Goal: Task Accomplishment & Management: Manage account settings

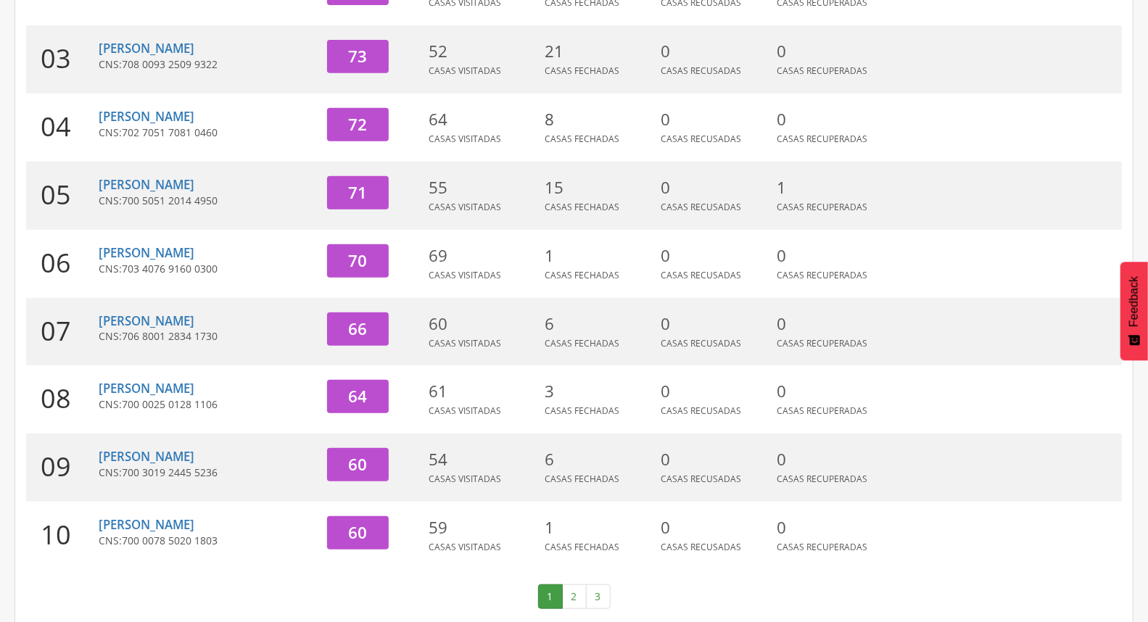
scroll to position [384, 0]
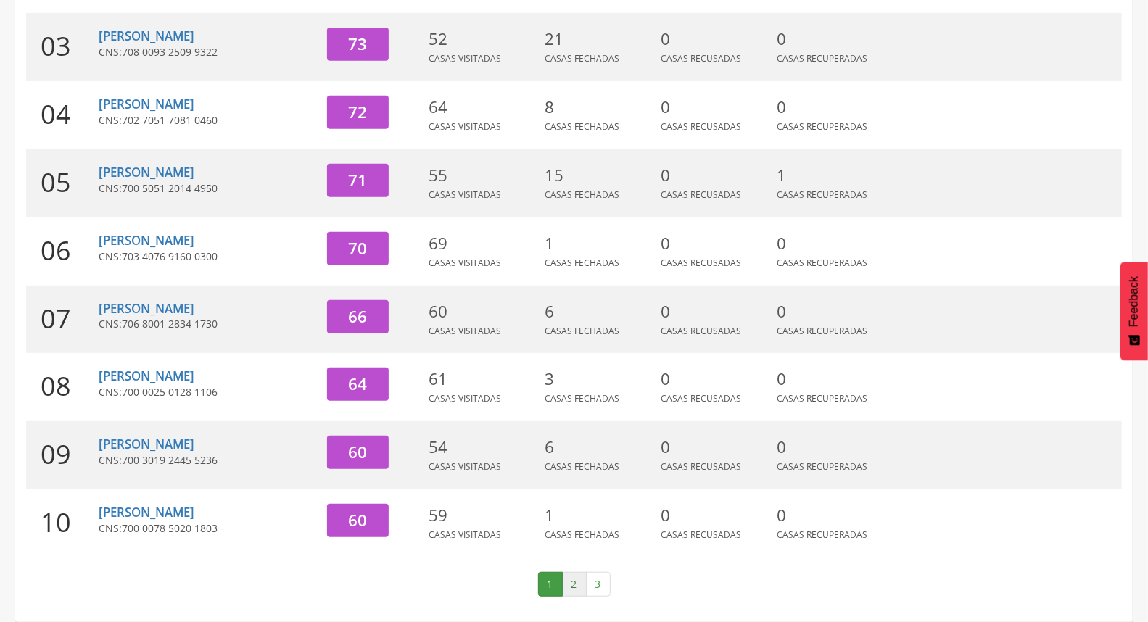
click at [569, 593] on link "2" at bounding box center [574, 584] width 25 height 25
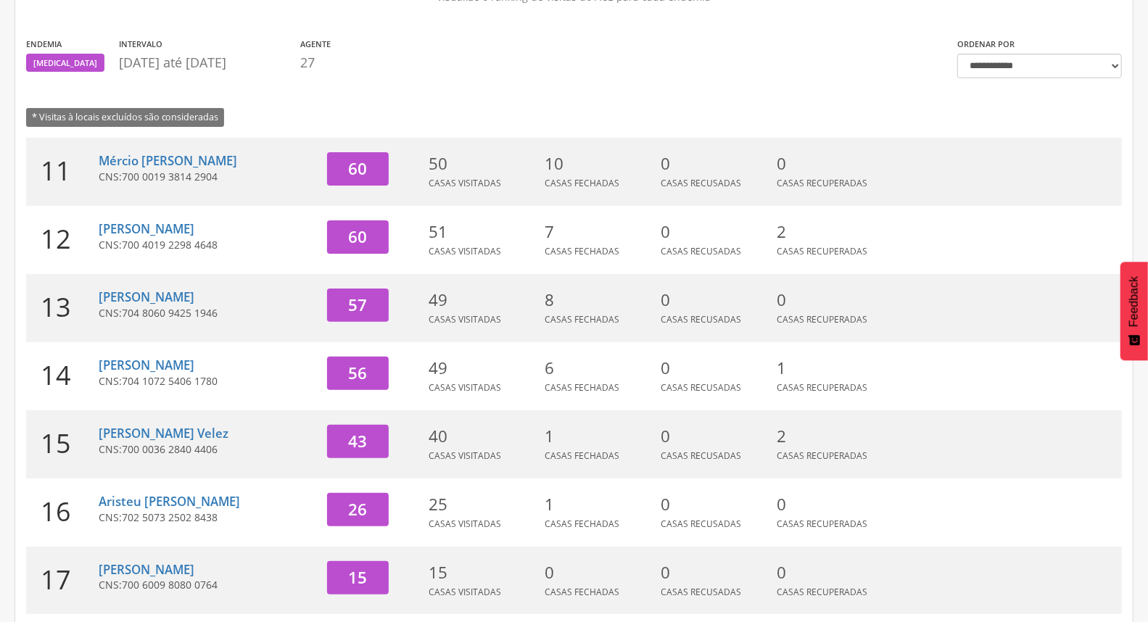
scroll to position [0, 0]
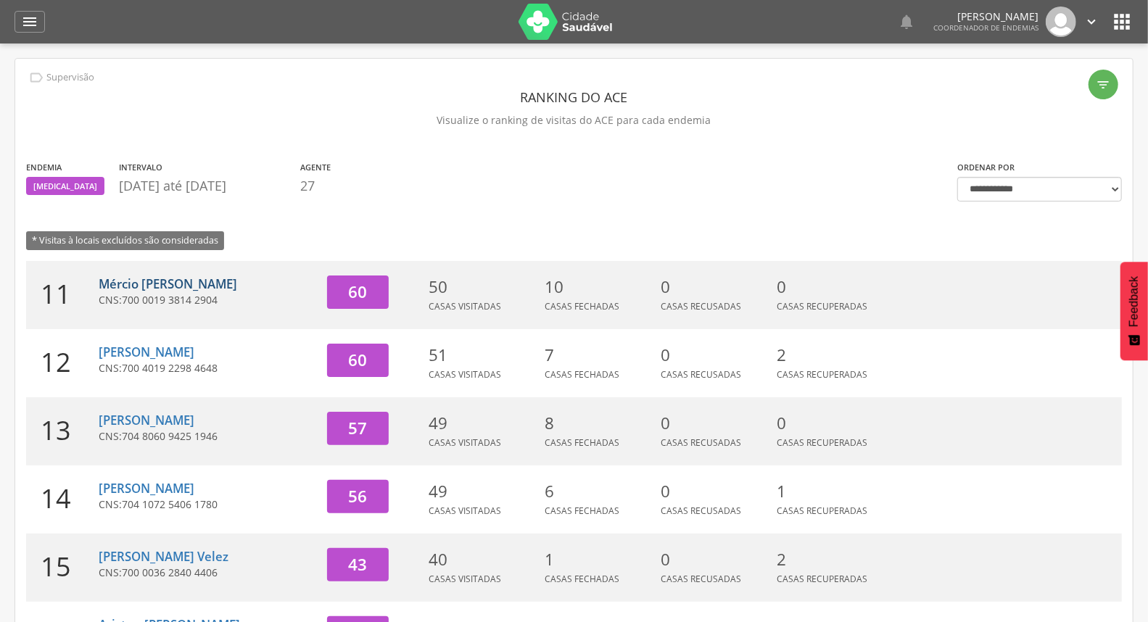
click at [208, 286] on link "Mércio [PERSON_NAME]" at bounding box center [168, 284] width 139 height 17
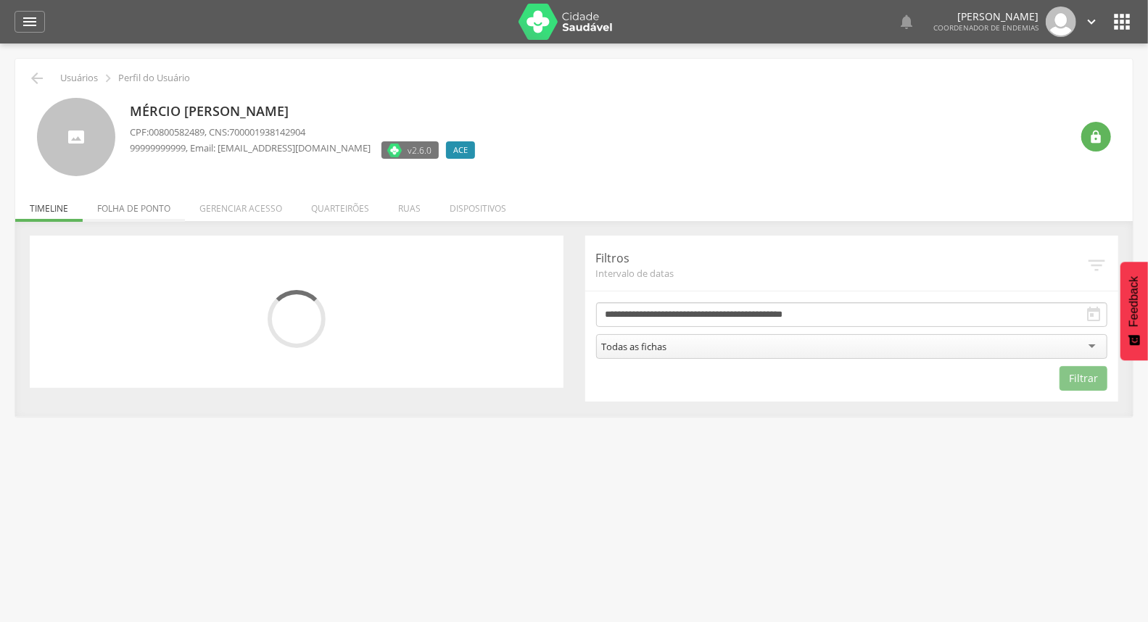
click at [129, 214] on li "Folha de ponto" at bounding box center [134, 205] width 102 height 34
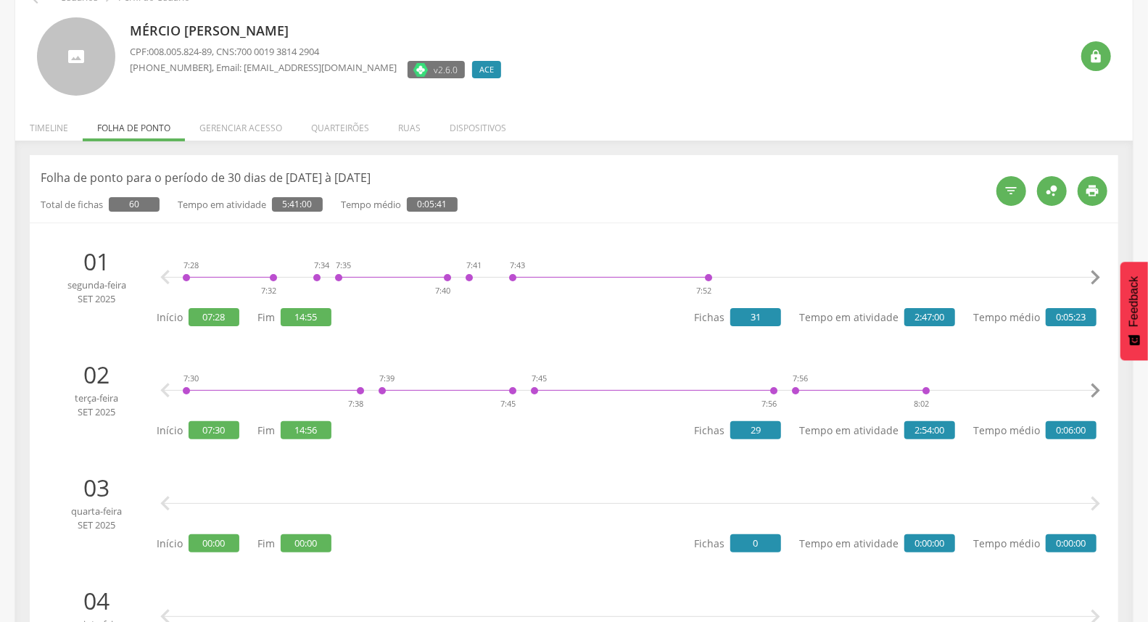
scroll to position [161, 0]
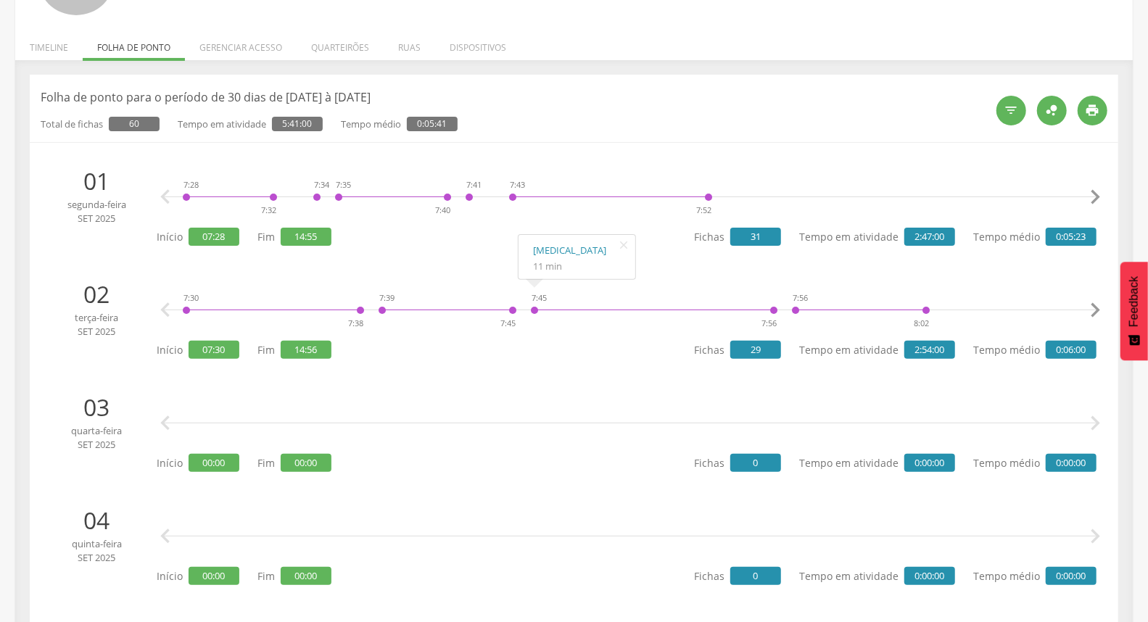
click at [1090, 312] on icon "" at bounding box center [1095, 310] width 29 height 29
click at [1091, 312] on icon "" at bounding box center [1095, 310] width 29 height 29
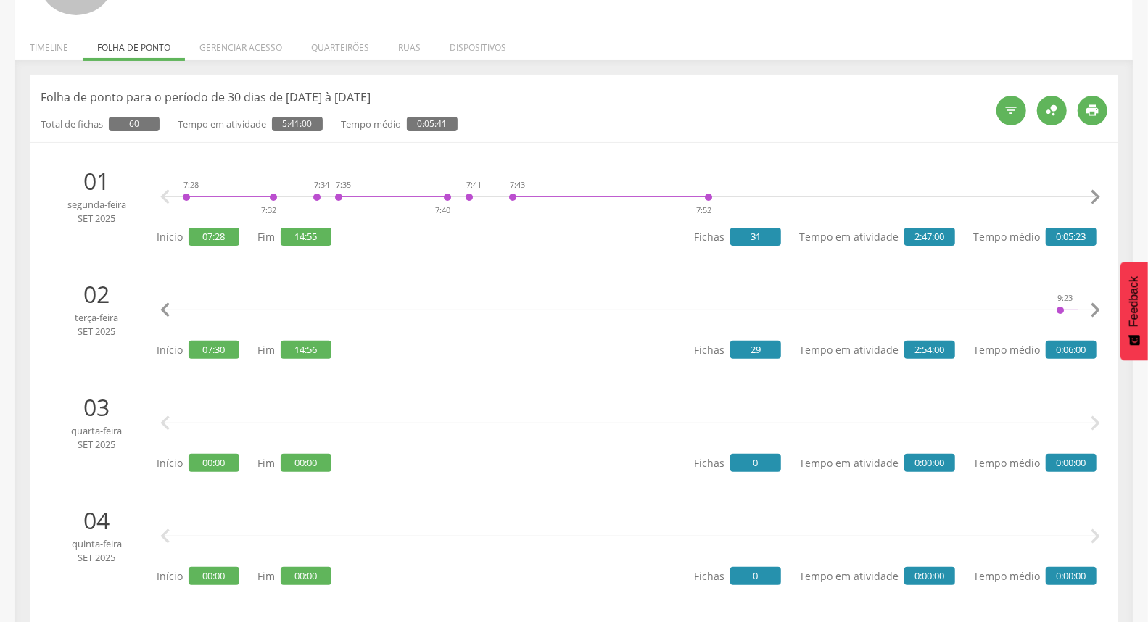
scroll to position [0, 1195]
click at [1091, 312] on icon "" at bounding box center [1095, 310] width 29 height 29
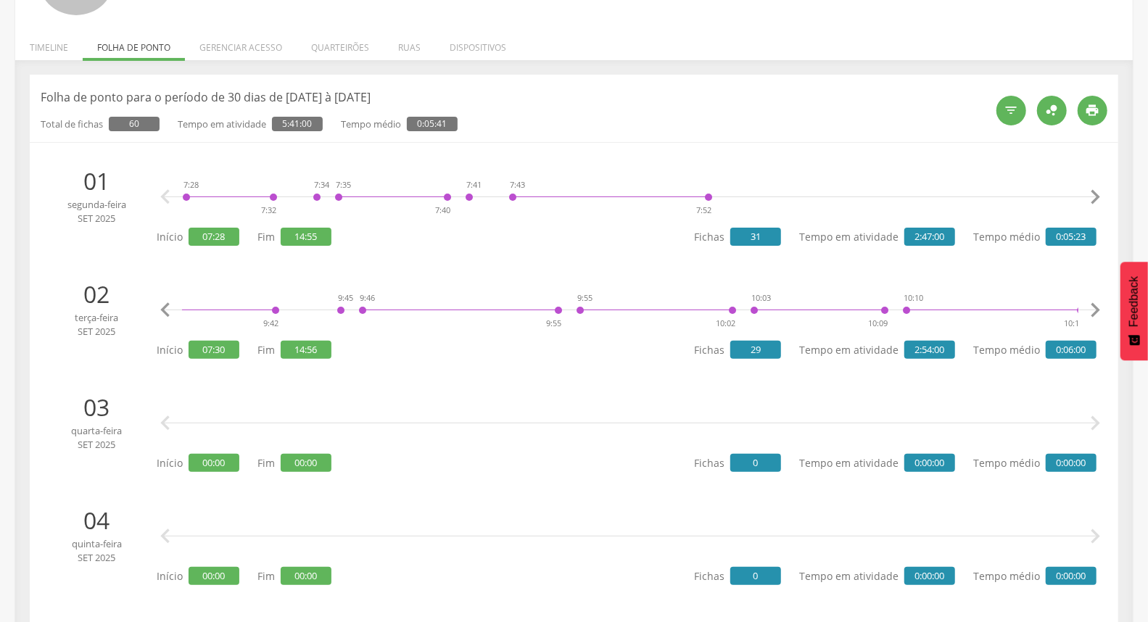
click at [1091, 312] on icon "" at bounding box center [1095, 310] width 29 height 29
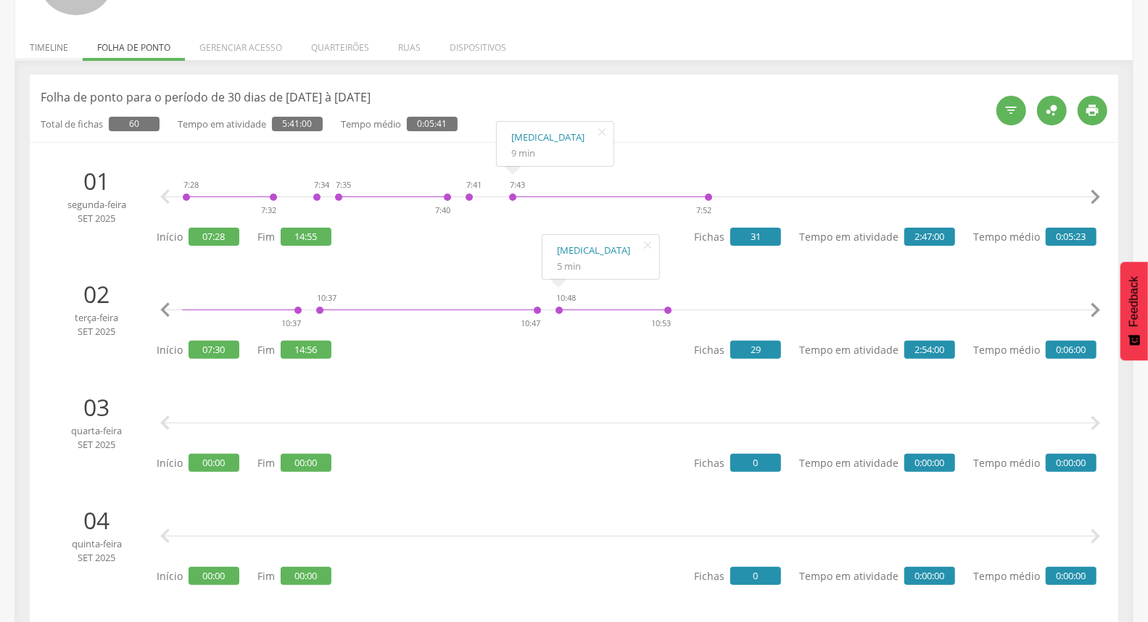
click at [61, 46] on li "Timeline" at bounding box center [48, 44] width 67 height 34
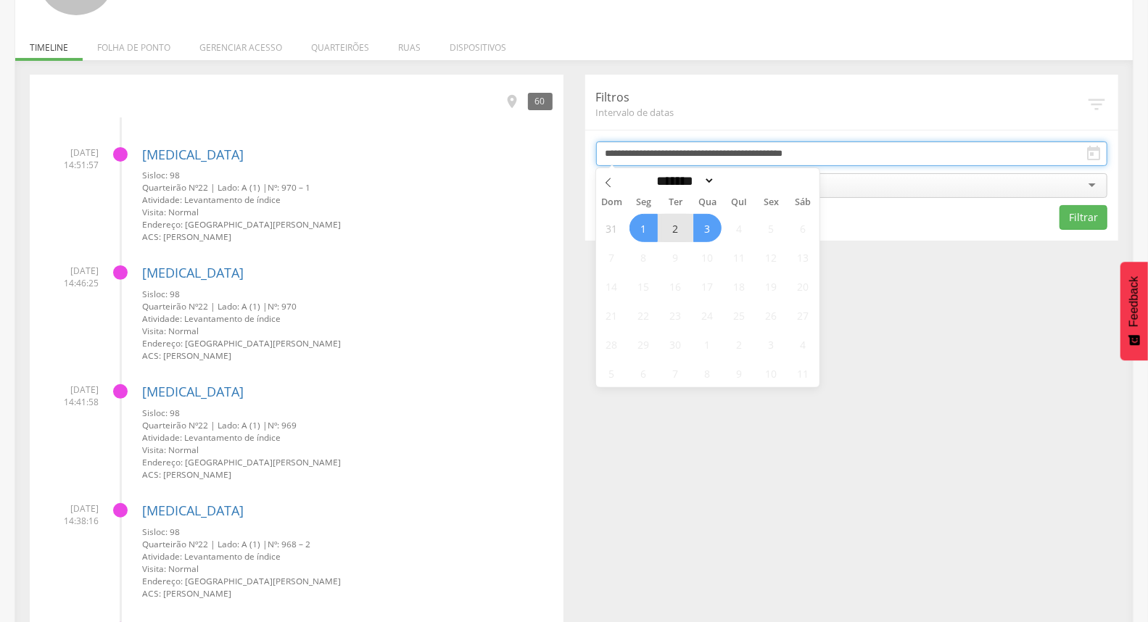
click at [687, 148] on input "**********" at bounding box center [852, 153] width 512 height 25
click at [685, 223] on span "2" at bounding box center [675, 228] width 28 height 28
type input "**********"
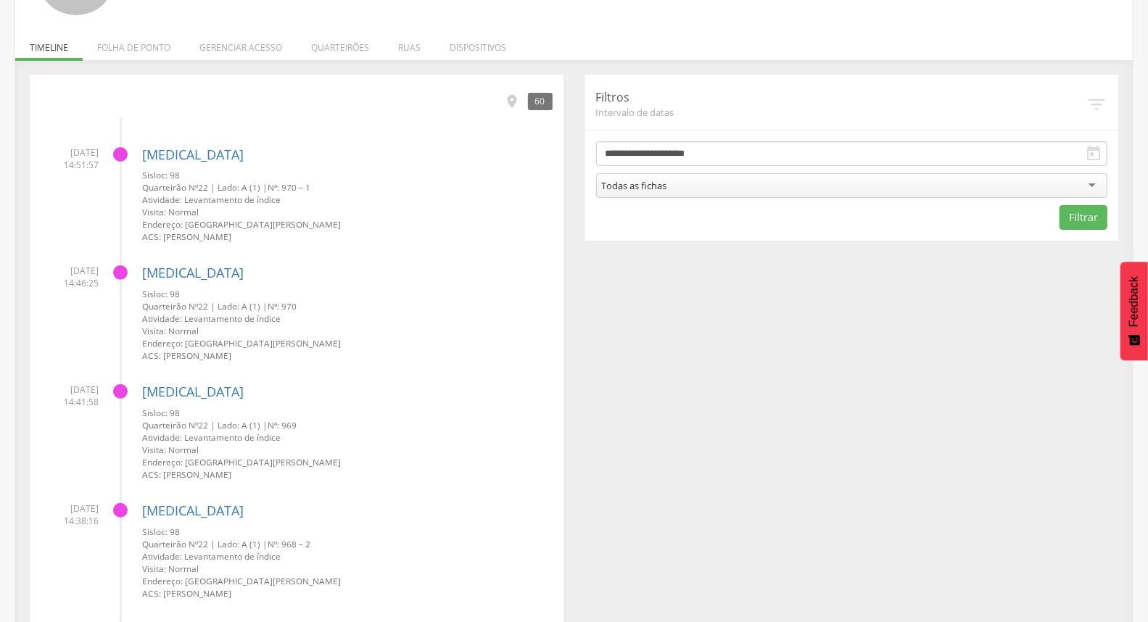
click at [743, 186] on div "Todas as fichas" at bounding box center [852, 185] width 512 height 25
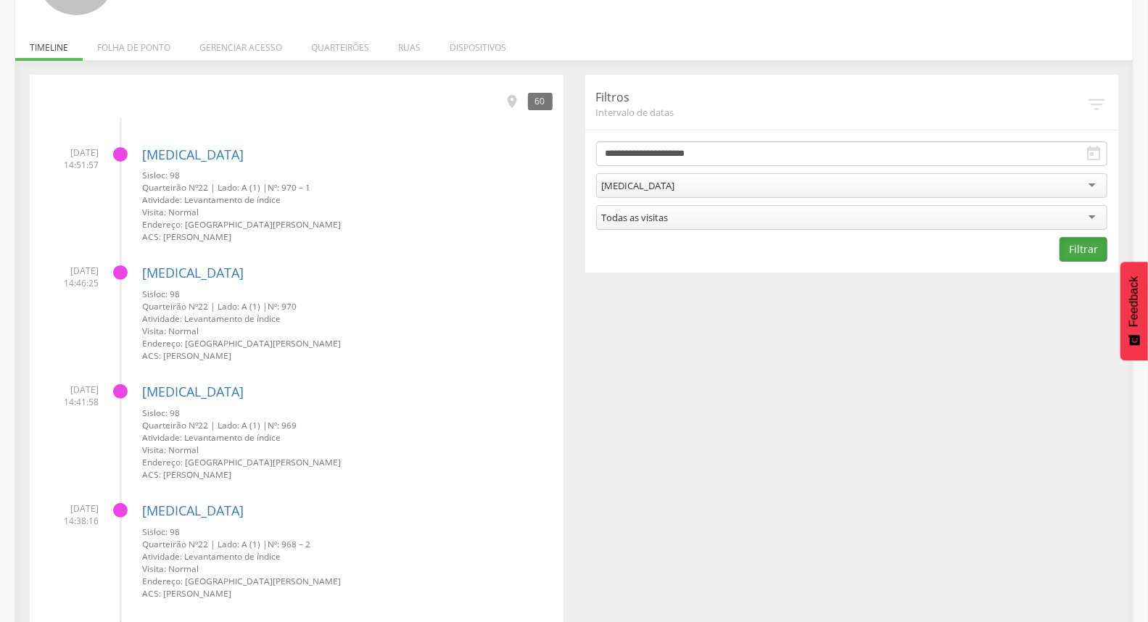
click at [1103, 248] on button "Filtrar" at bounding box center [1084, 249] width 48 height 25
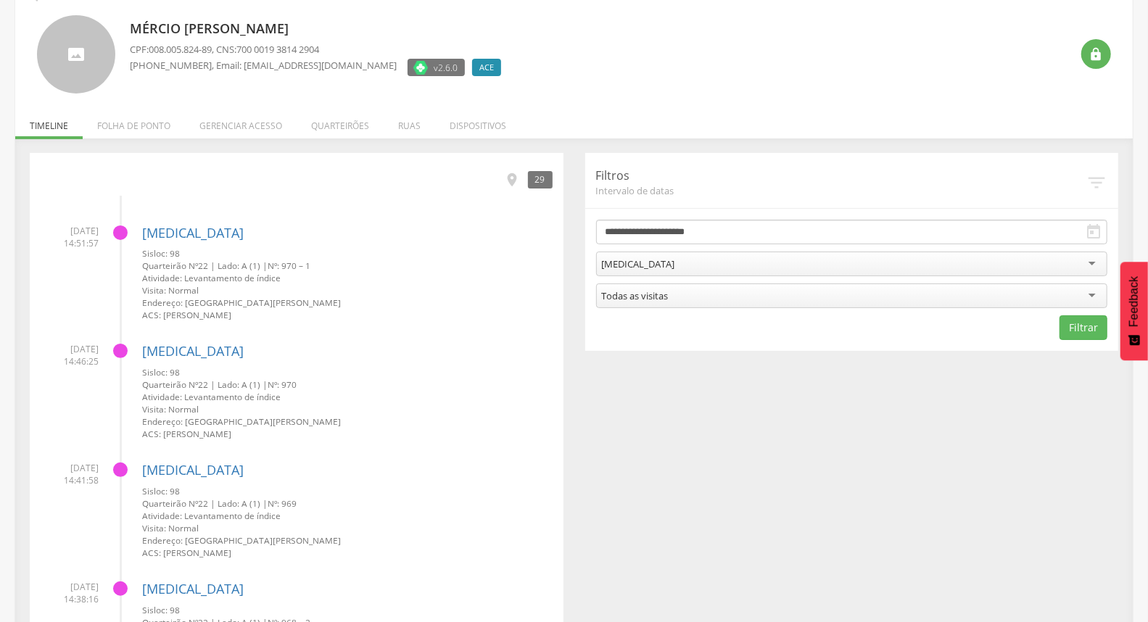
scroll to position [0, 0]
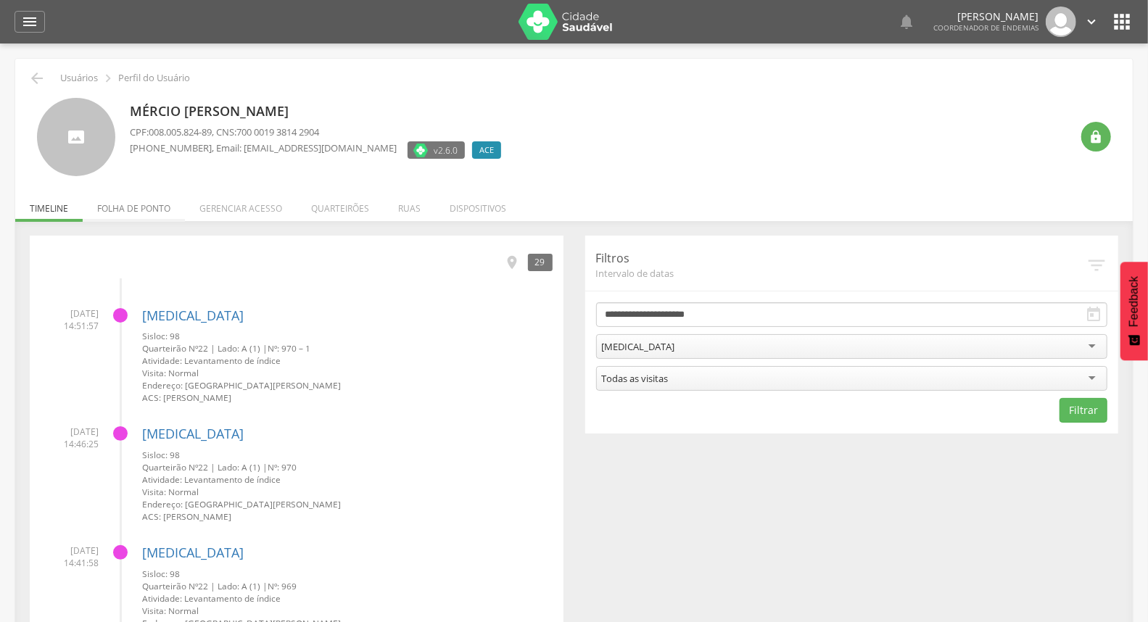
click at [136, 211] on li "Folha de ponto" at bounding box center [134, 205] width 102 height 34
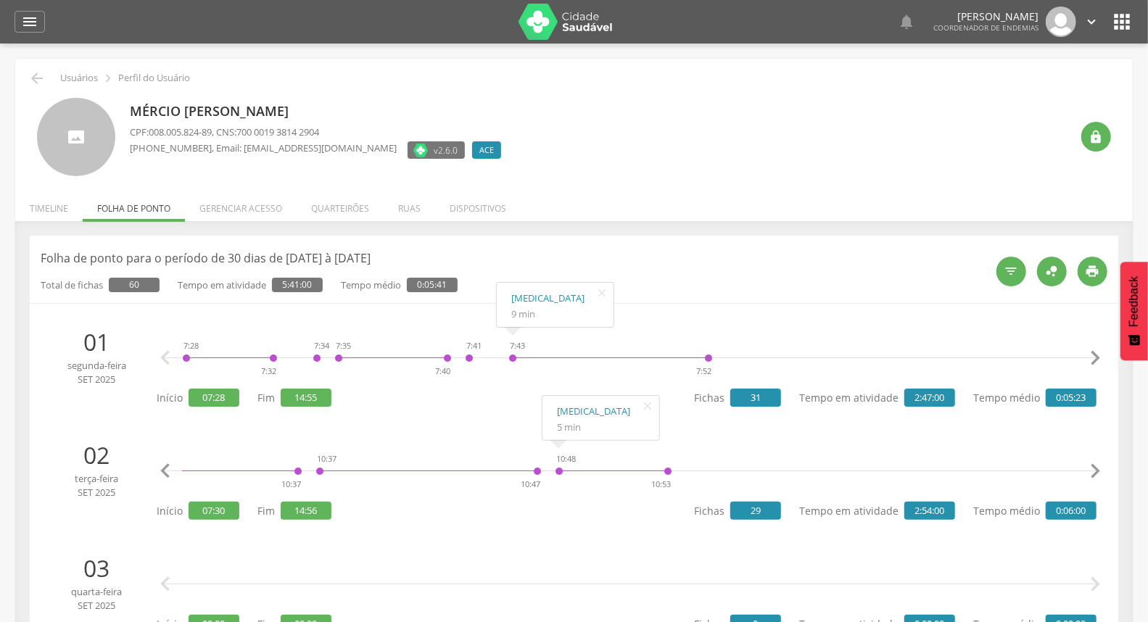
click at [779, 525] on li "[DATE] 7:30 7:38 7:39 7:45 7:45 7:56 7:56 8:02 9:23 9:30 9:30 9:33 9:42 9:45 9:…" at bounding box center [574, 481] width 1067 height 99
click at [32, 75] on icon "" at bounding box center [36, 78] width 17 height 17
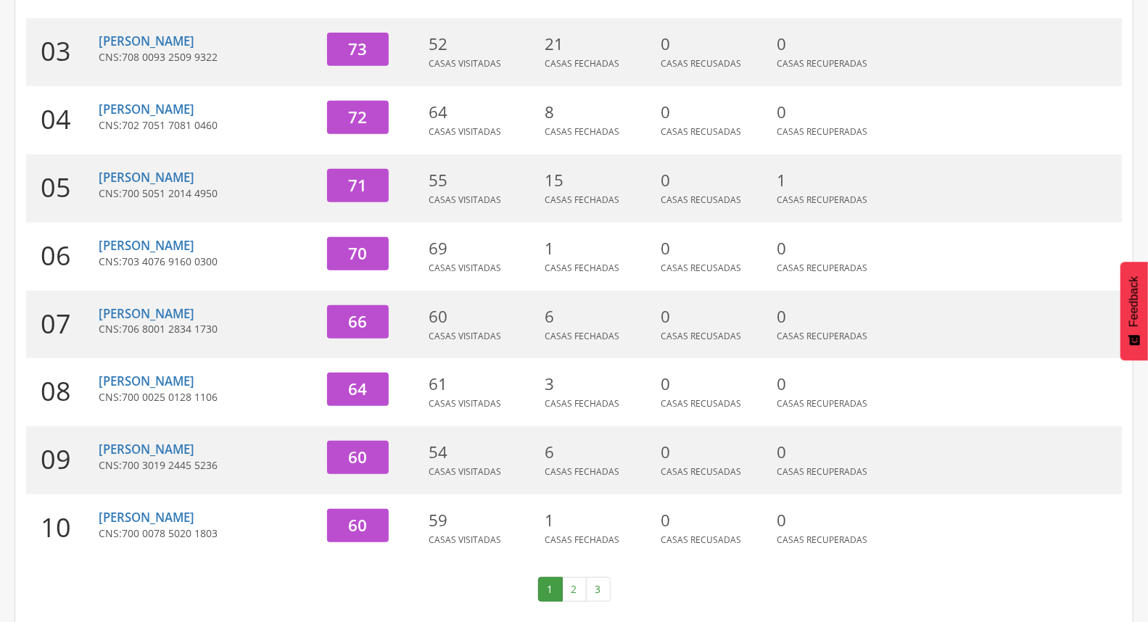
scroll to position [384, 0]
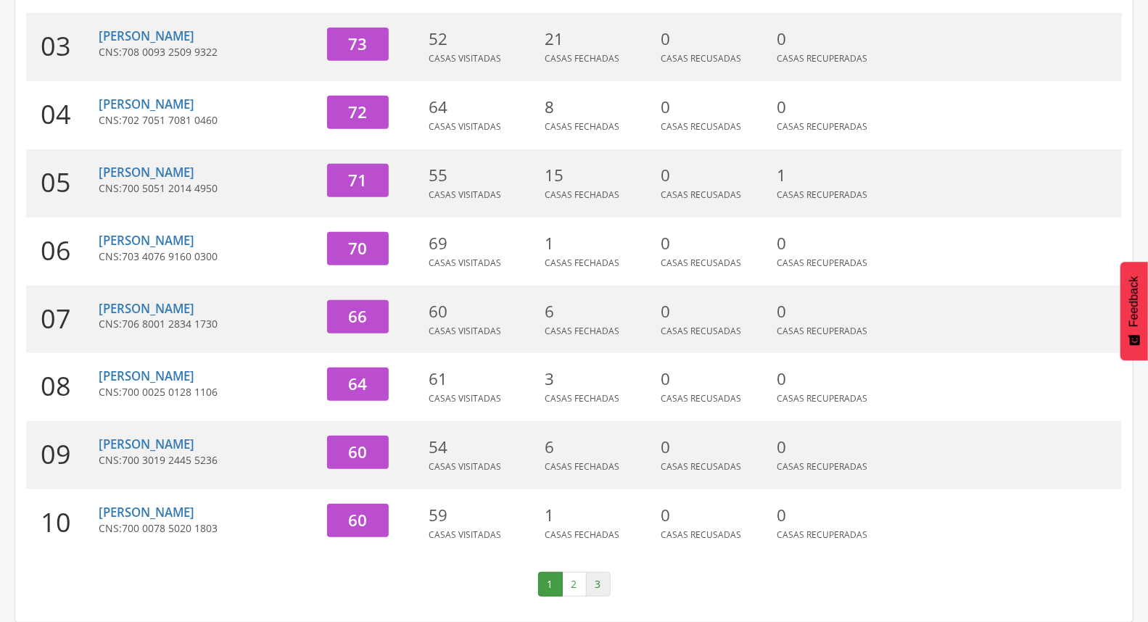
click at [590, 591] on link "3" at bounding box center [598, 584] width 25 height 25
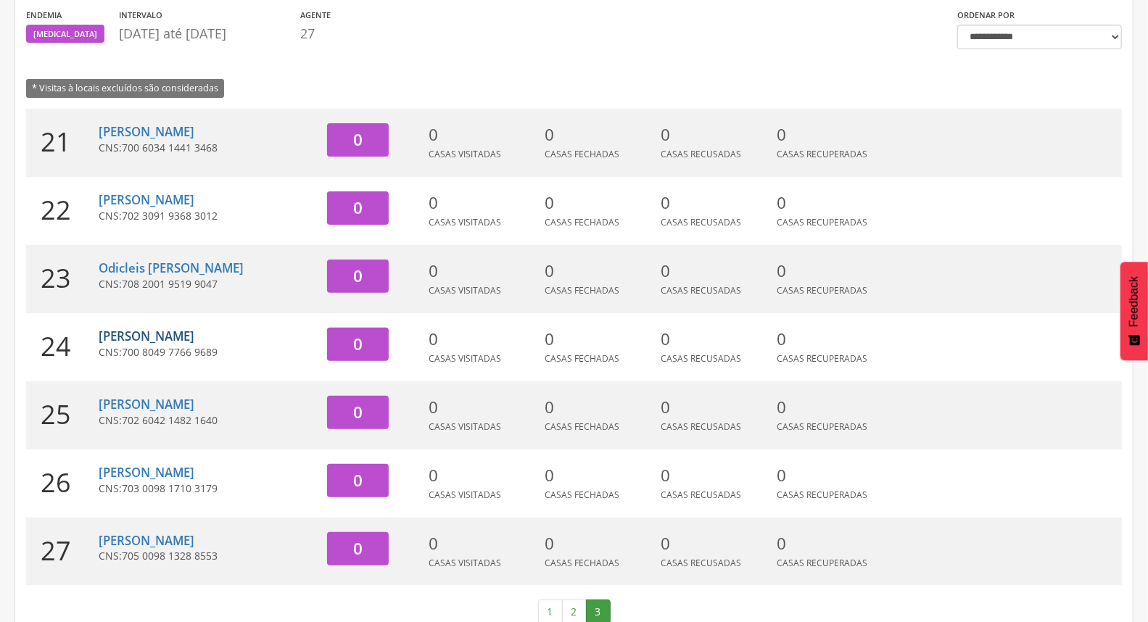
scroll to position [179, 0]
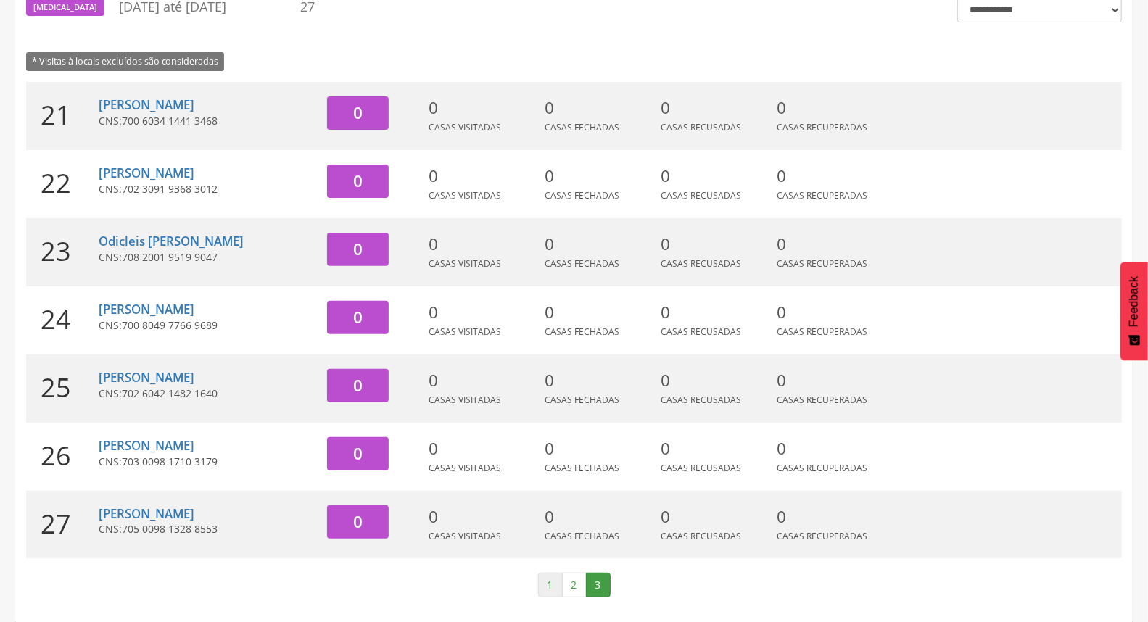
click at [559, 581] on link "1" at bounding box center [550, 585] width 25 height 25
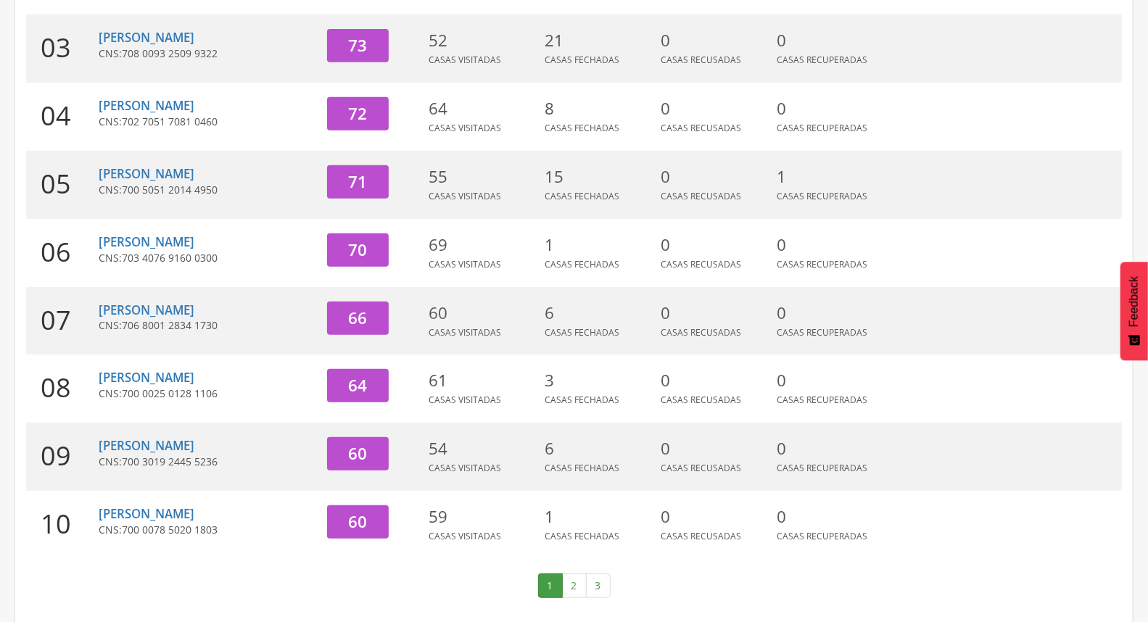
scroll to position [384, 0]
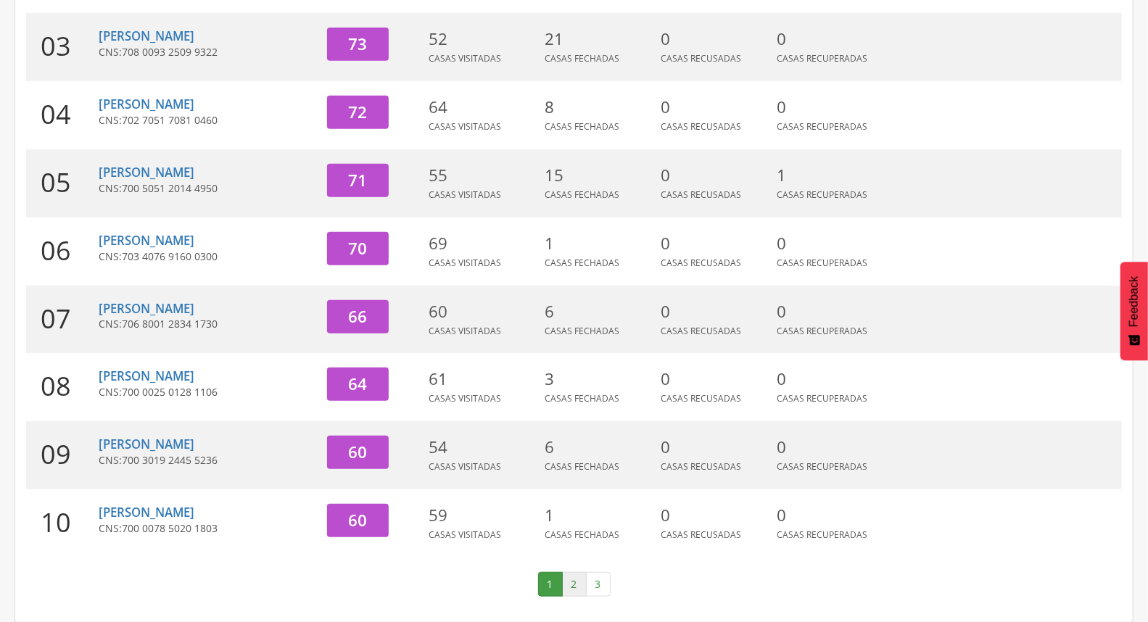
click at [575, 573] on link "2" at bounding box center [574, 584] width 25 height 25
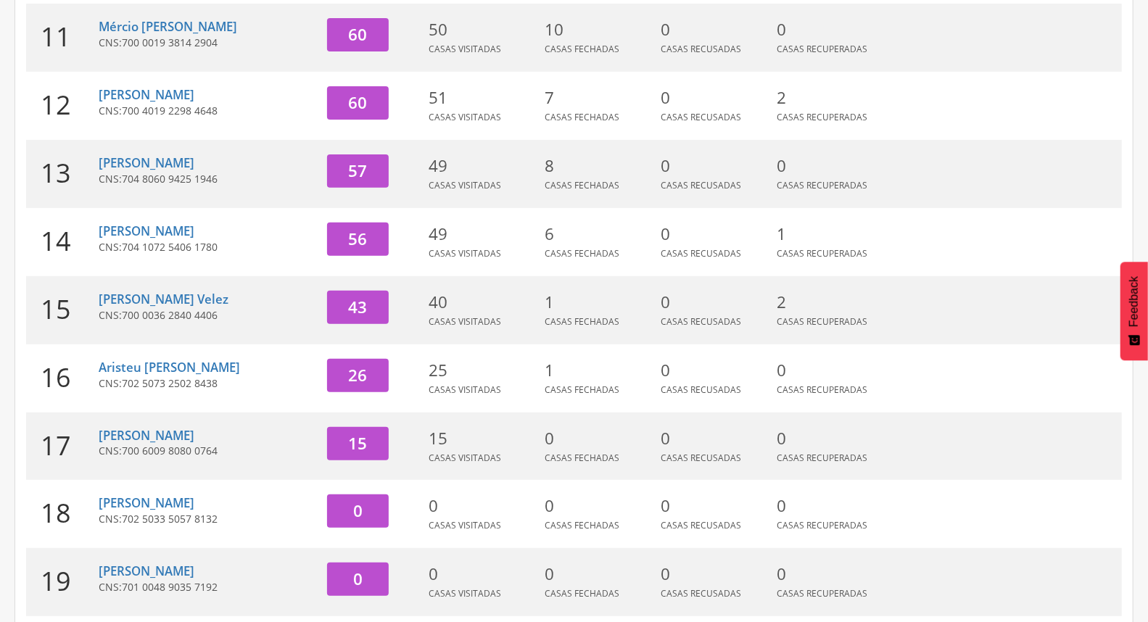
scroll to position [223, 0]
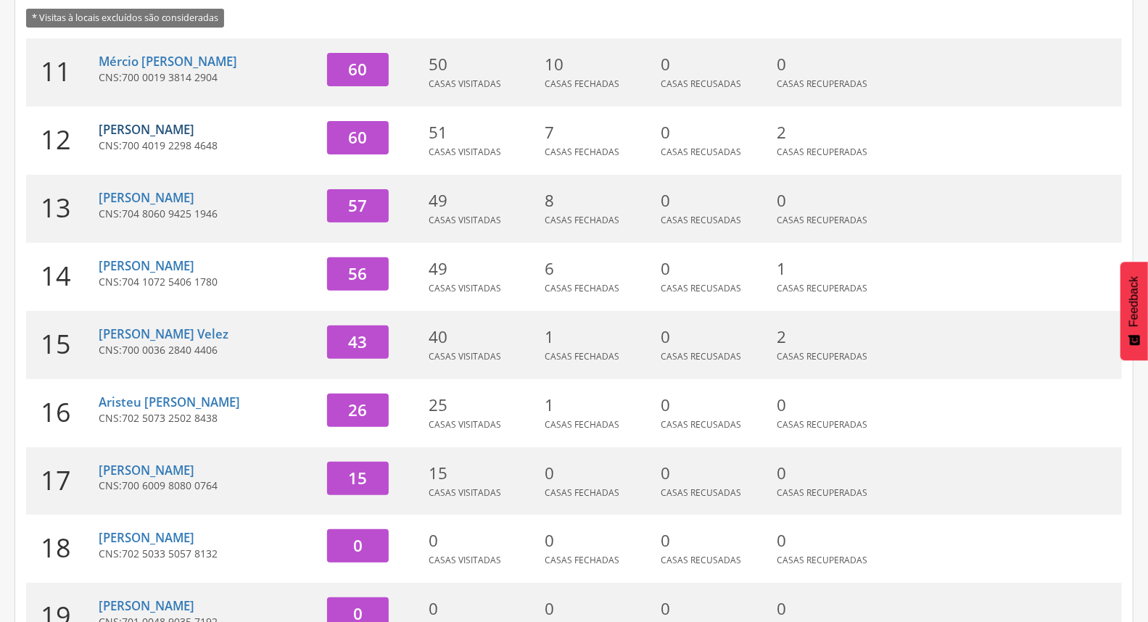
click at [147, 135] on link "[PERSON_NAME]" at bounding box center [147, 129] width 96 height 17
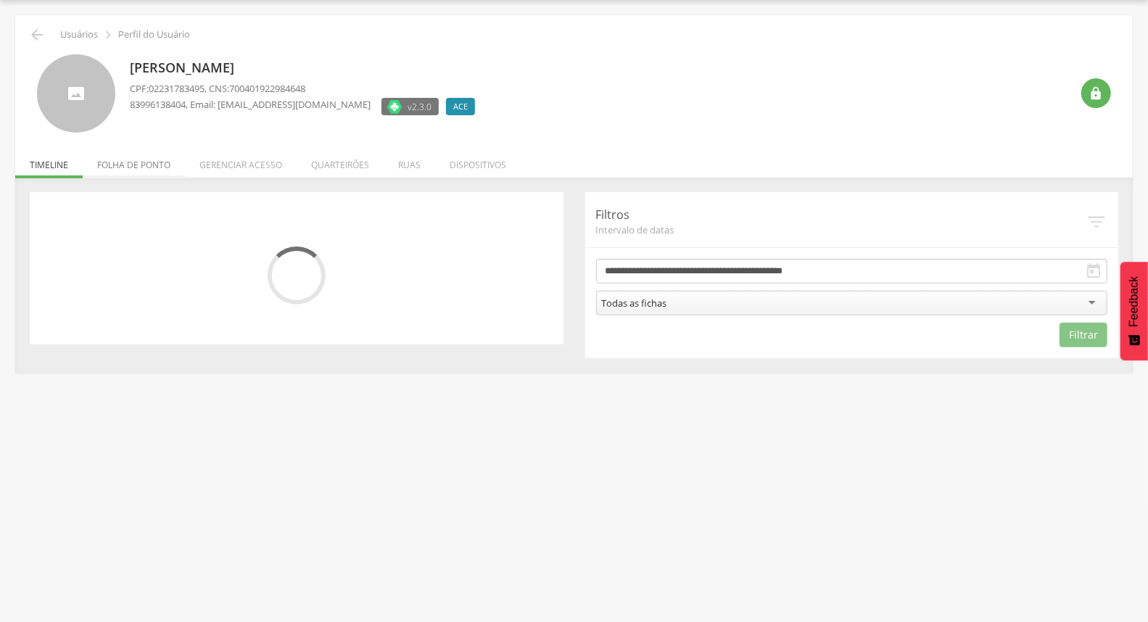
click at [160, 155] on li "Folha de ponto" at bounding box center [134, 161] width 102 height 34
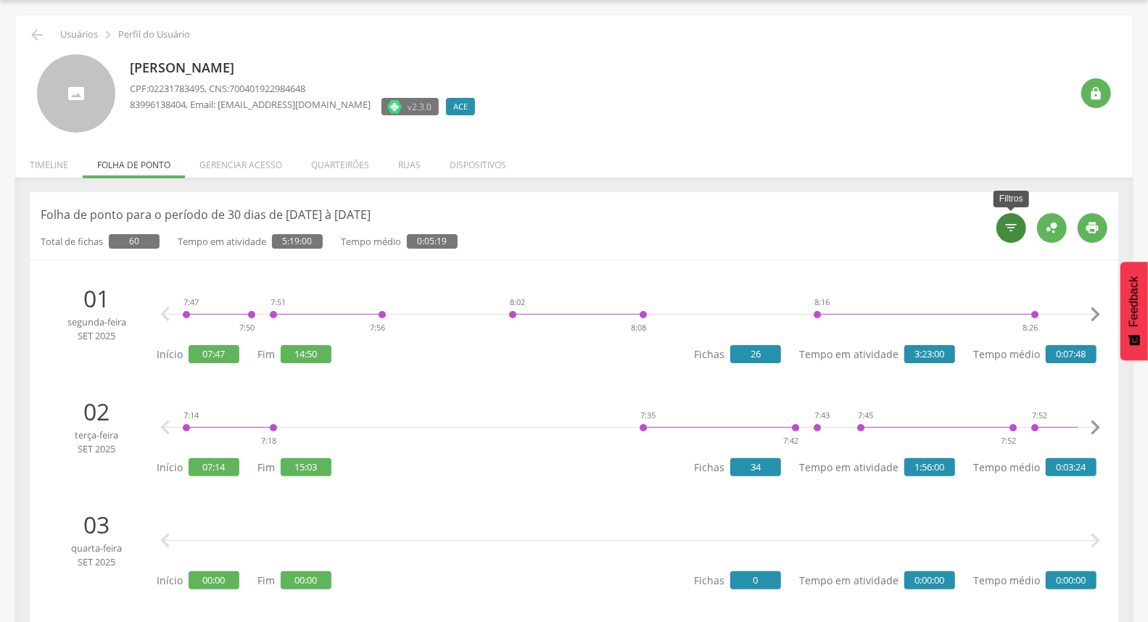
click at [1016, 231] on icon "" at bounding box center [1011, 227] width 15 height 15
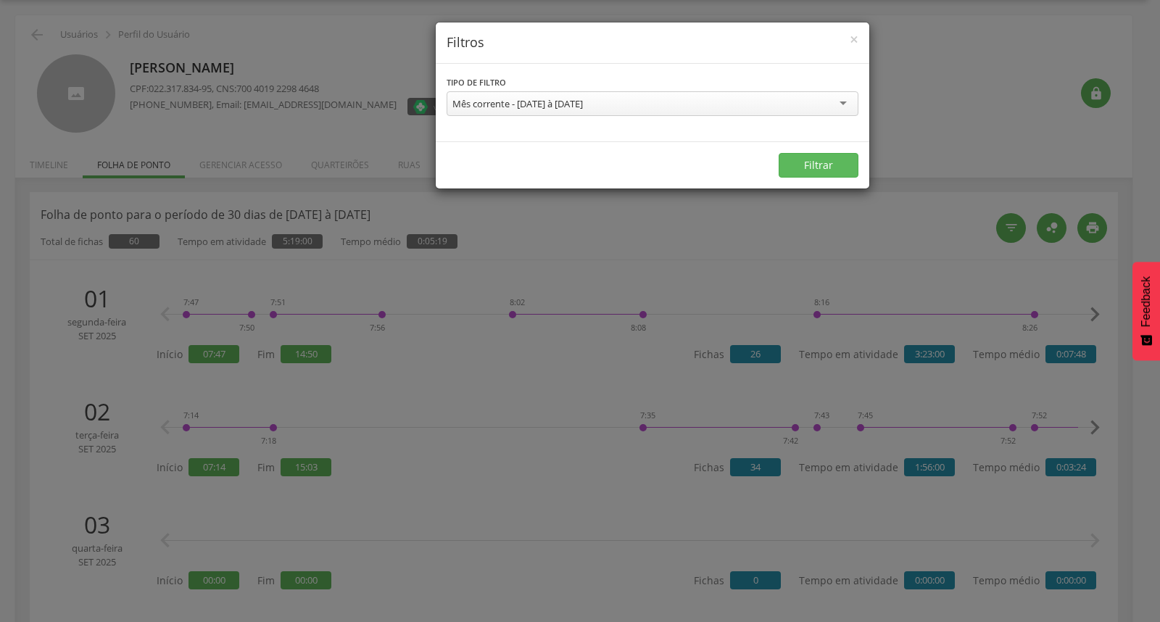
click at [719, 102] on div "Mês corrente - [DATE] à [DATE]" at bounding box center [653, 103] width 412 height 25
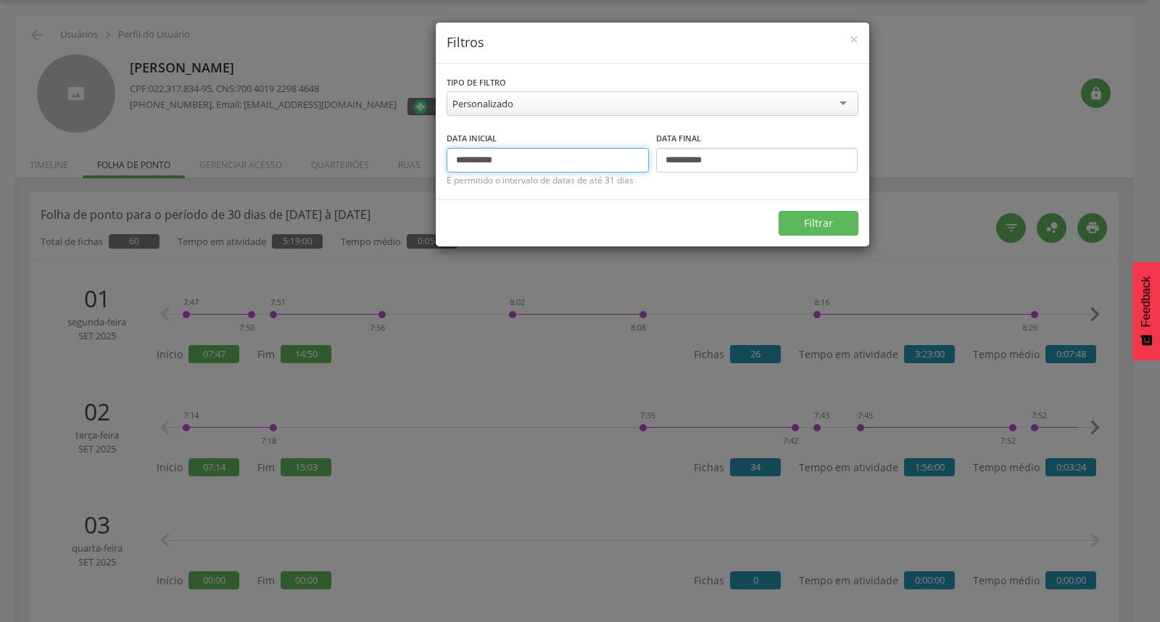
drag, startPoint x: 530, startPoint y: 158, endPoint x: 424, endPoint y: 171, distance: 107.4
click at [424, 171] on div "**********" at bounding box center [580, 311] width 1160 height 622
type input "**********"
drag, startPoint x: 765, startPoint y: 153, endPoint x: 665, endPoint y: 170, distance: 101.5
click at [665, 170] on input "**********" at bounding box center [757, 160] width 202 height 25
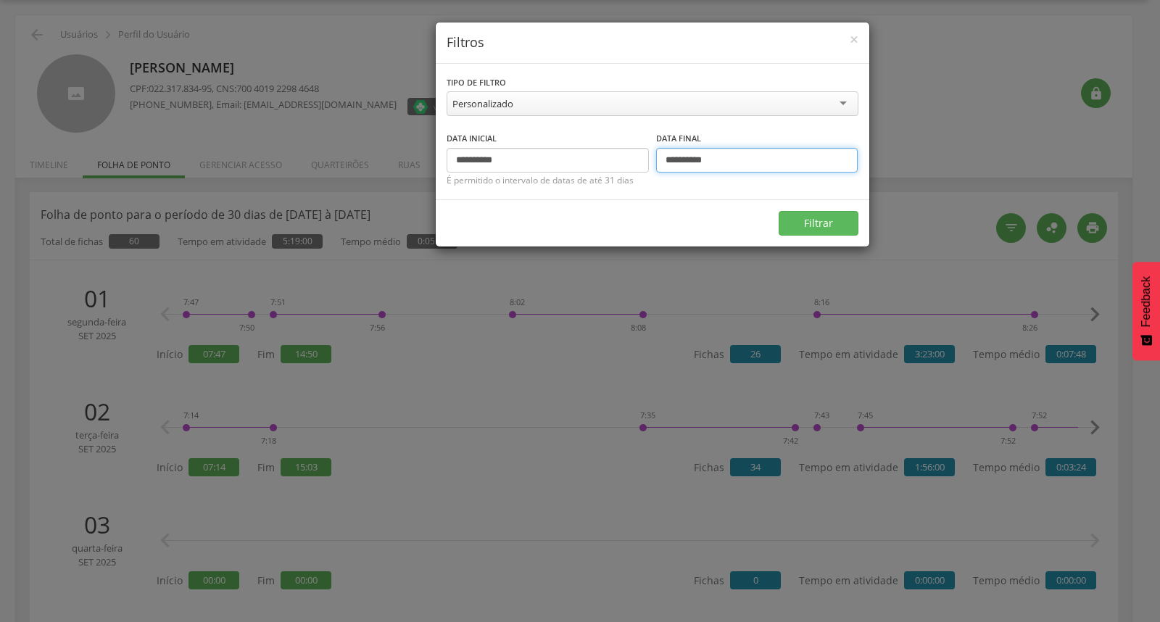
type input "**********"
click at [779, 211] on button "Filtrar" at bounding box center [819, 223] width 80 height 25
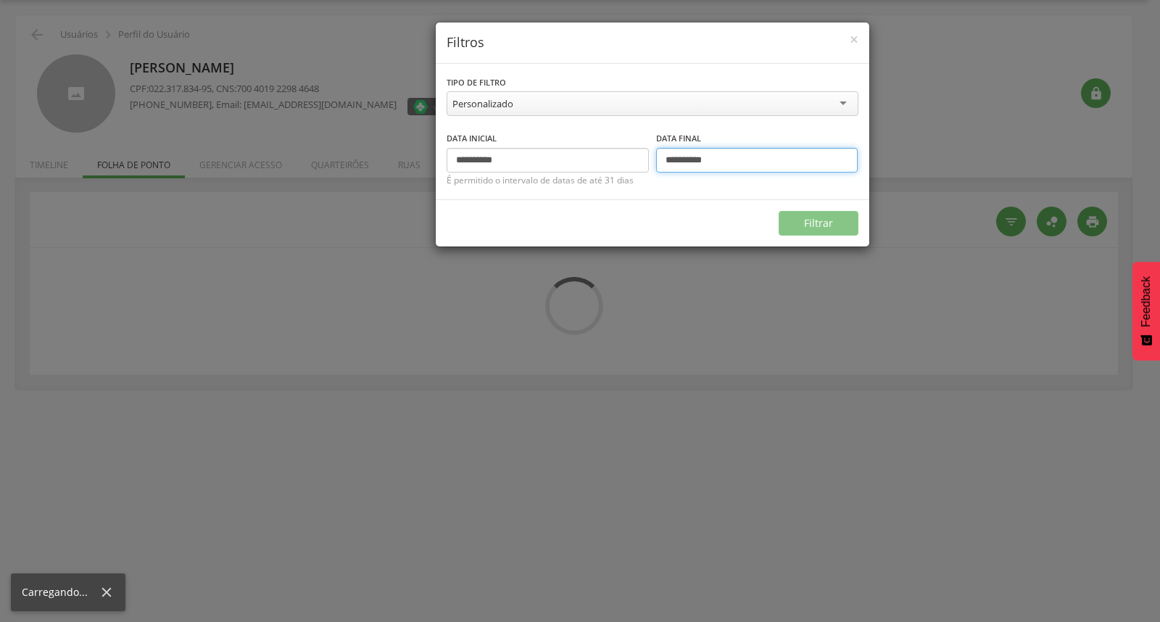
type input "**********"
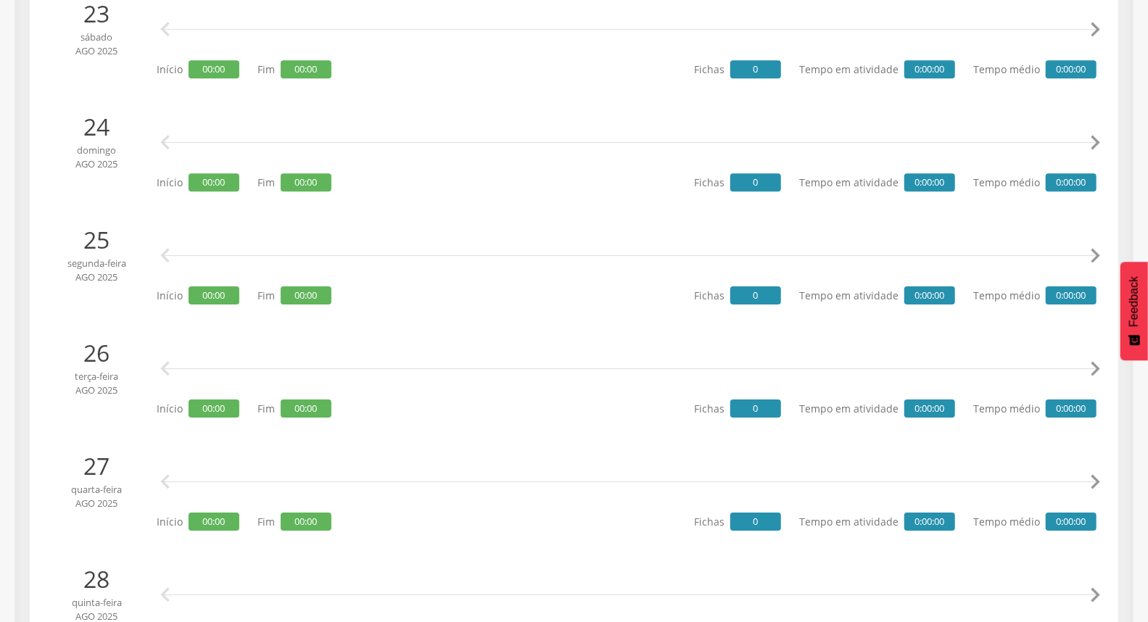
scroll to position [2713, 0]
